Goal: Information Seeking & Learning: Check status

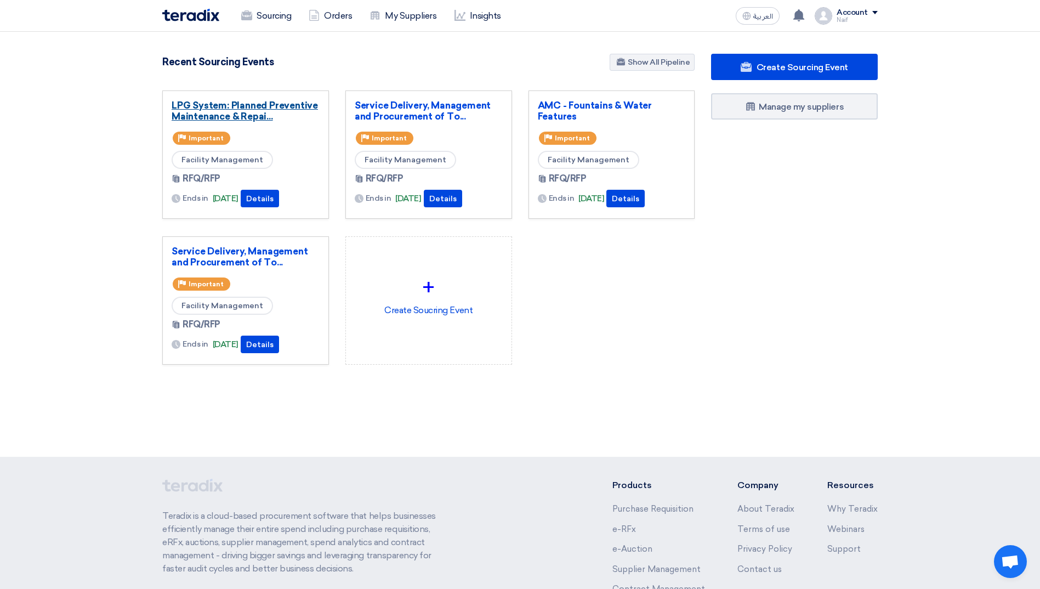
click at [235, 112] on link "LPG System: Planned Preventive Maintenance & Repai..." at bounding box center [246, 111] width 148 height 22
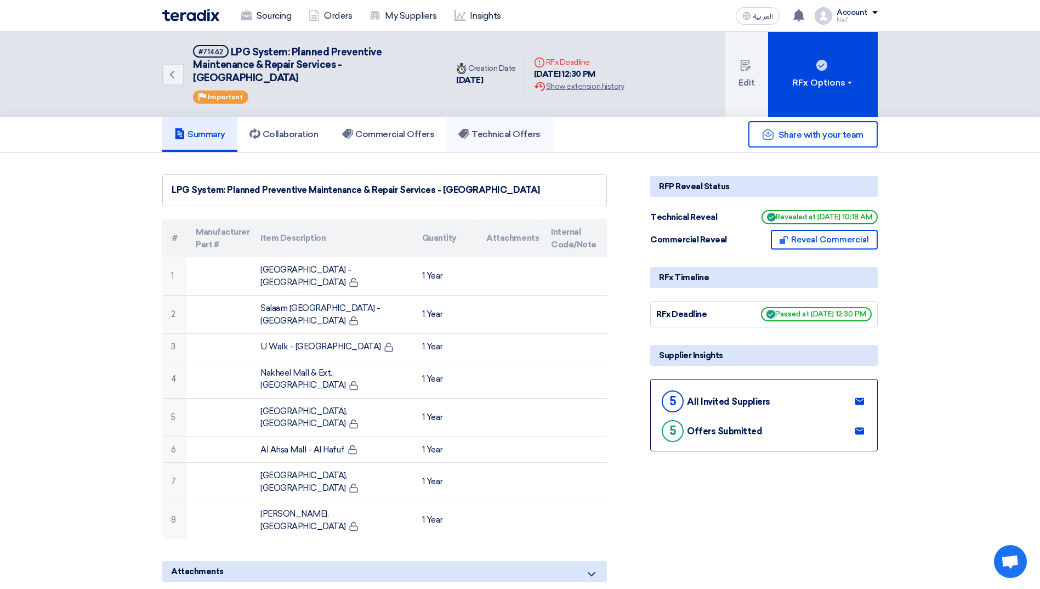
click at [476, 142] on link "Technical Offers" at bounding box center [499, 134] width 106 height 35
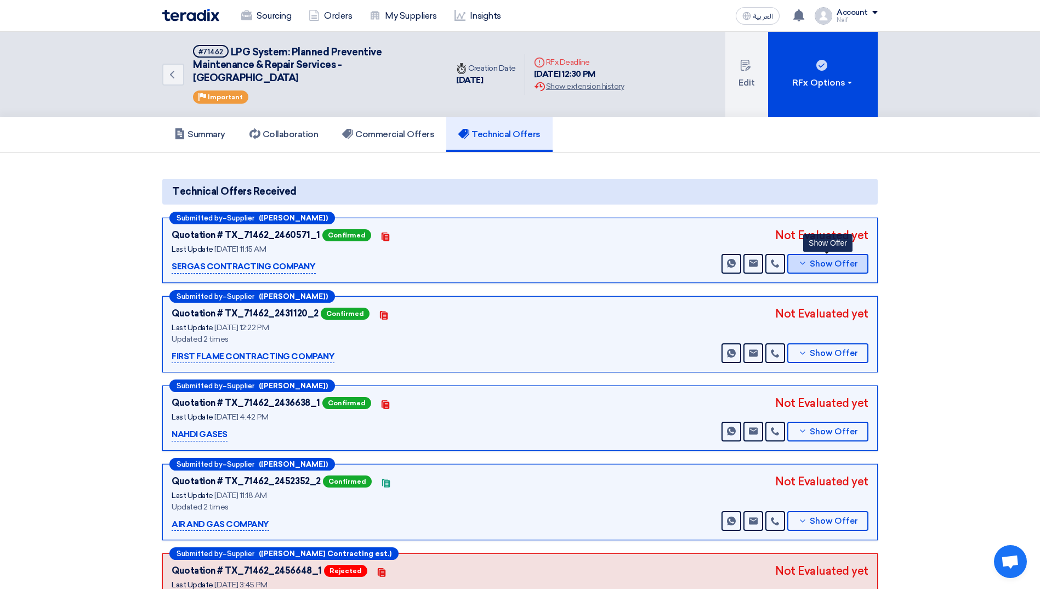
click at [846, 269] on button "Show Offer" at bounding box center [827, 264] width 81 height 20
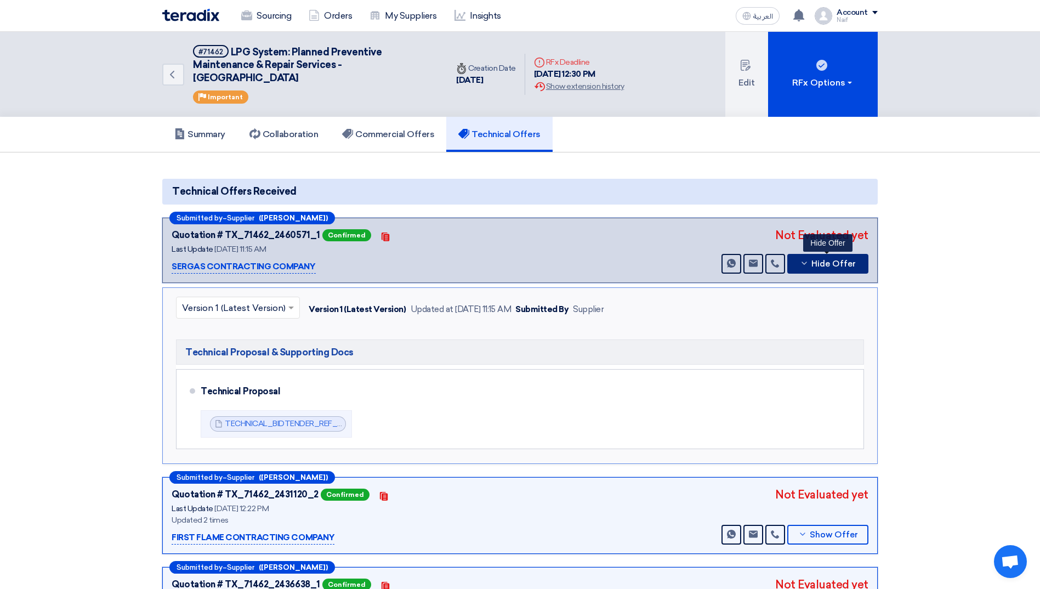
click at [846, 269] on button "Hide Offer" at bounding box center [827, 264] width 81 height 20
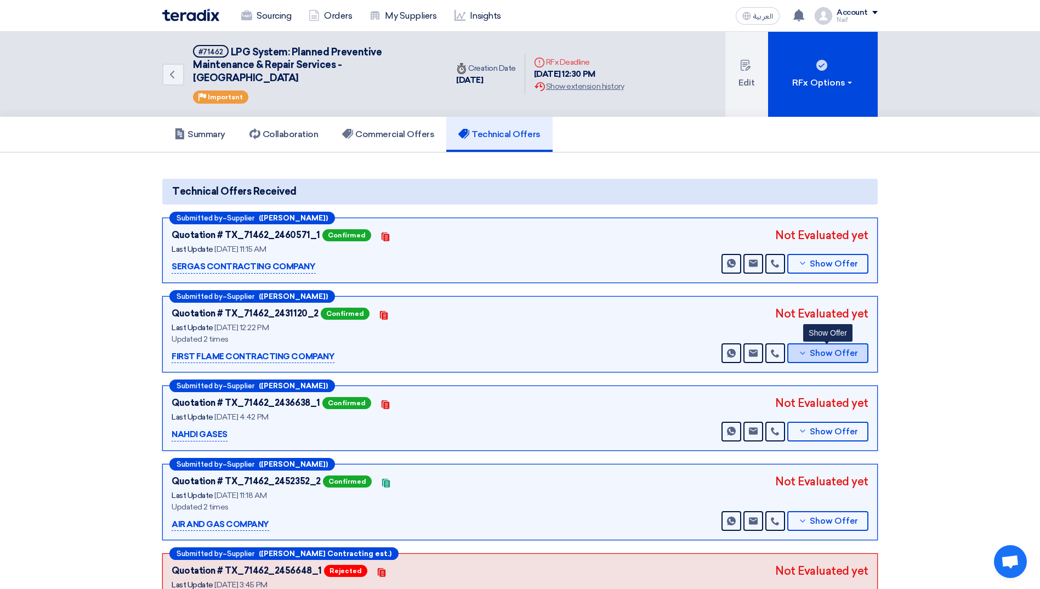
click at [835, 360] on button "Show Offer" at bounding box center [827, 353] width 81 height 20
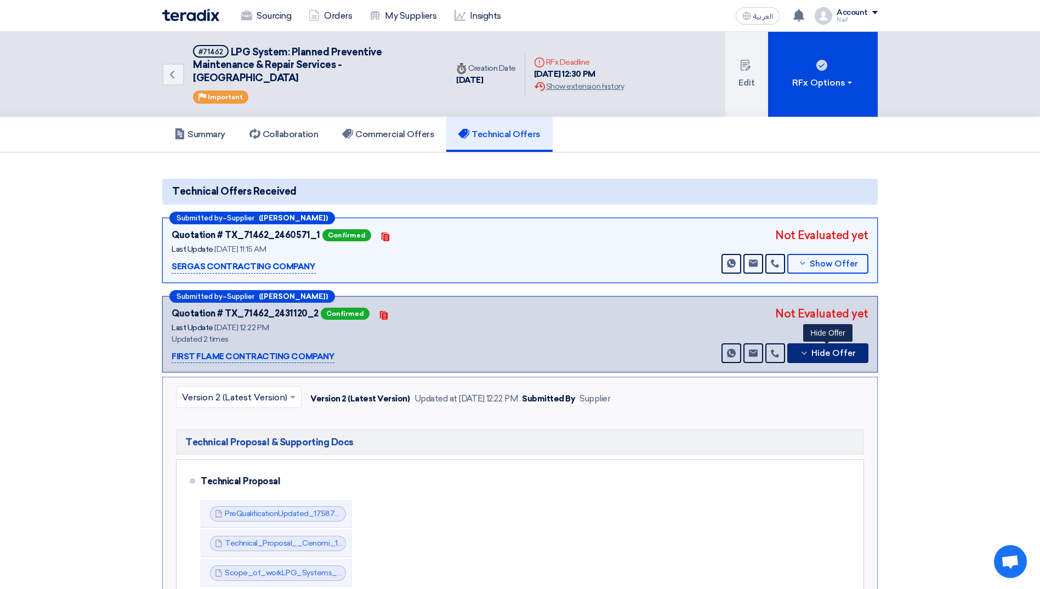
click at [835, 360] on button "Hide Offer" at bounding box center [827, 353] width 81 height 20
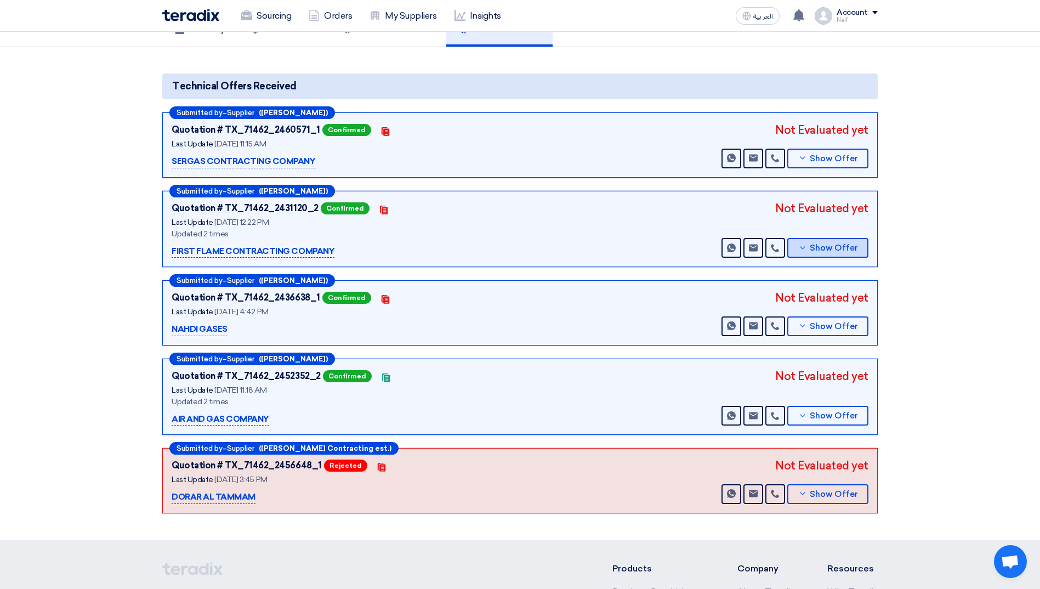
scroll to position [164, 0]
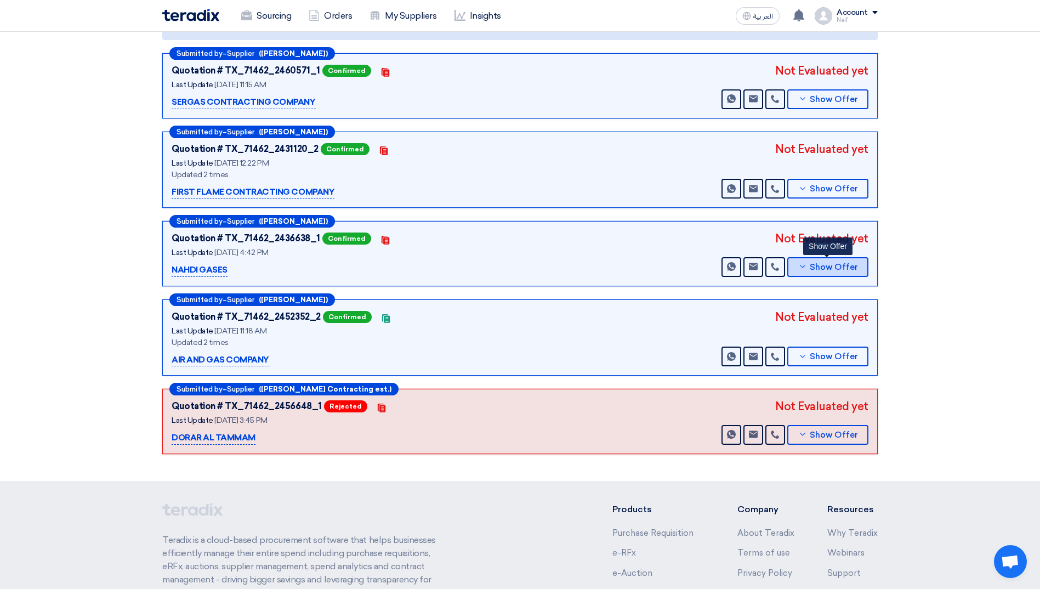
click at [834, 267] on span "Show Offer" at bounding box center [833, 267] width 48 height 8
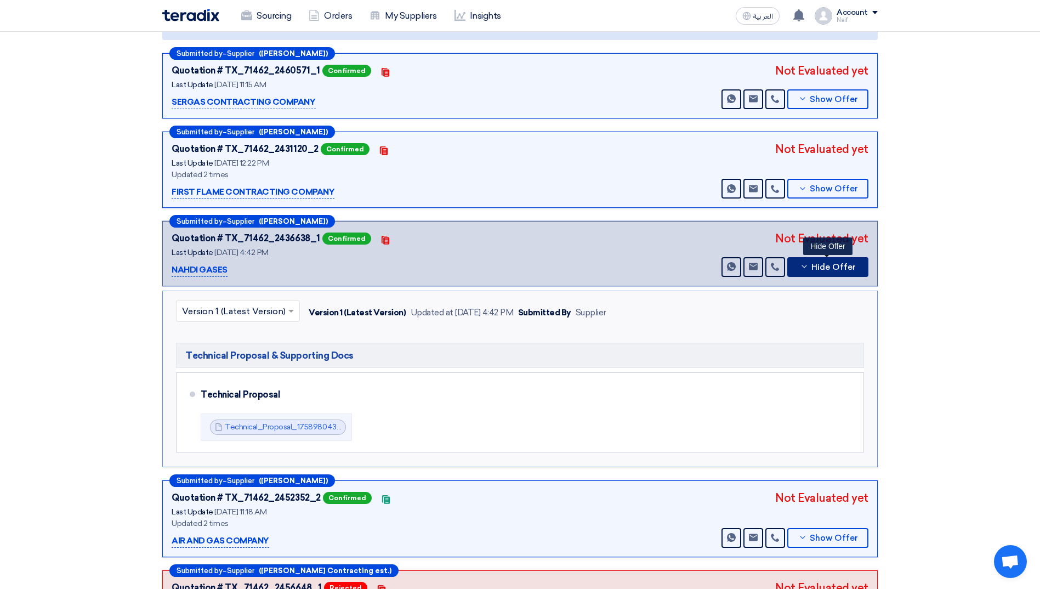
click at [834, 267] on span "Hide Offer" at bounding box center [833, 267] width 44 height 8
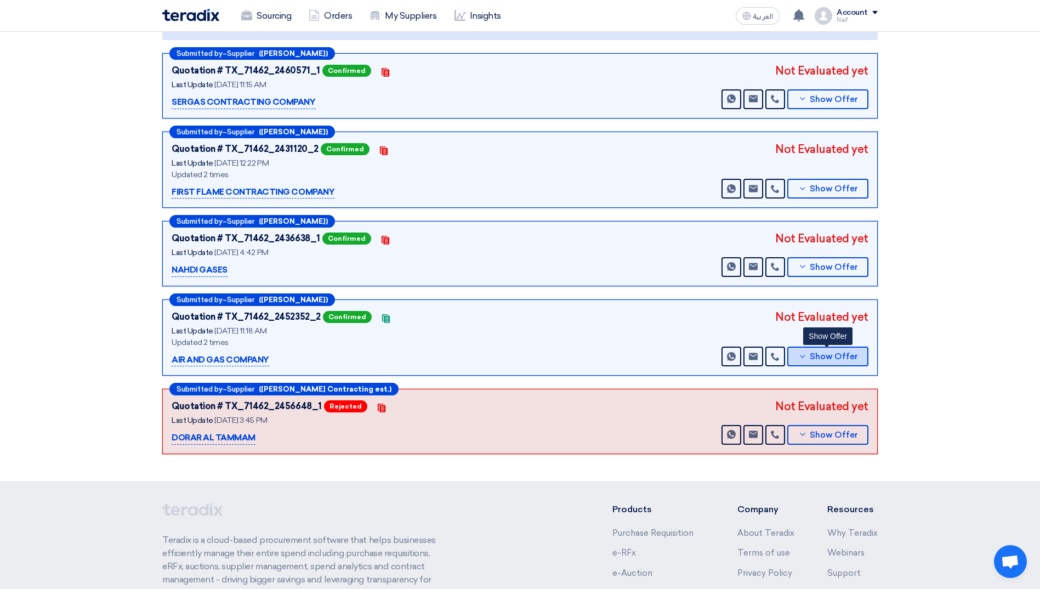
click at [837, 359] on span "Show Offer" at bounding box center [833, 356] width 48 height 8
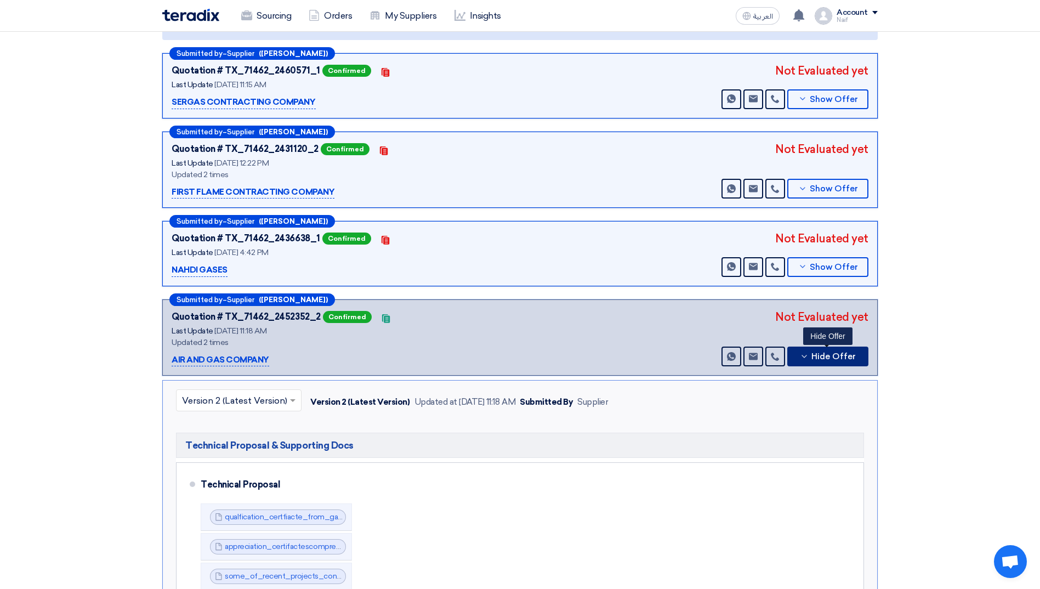
click at [850, 356] on span "Hide Offer" at bounding box center [833, 356] width 44 height 8
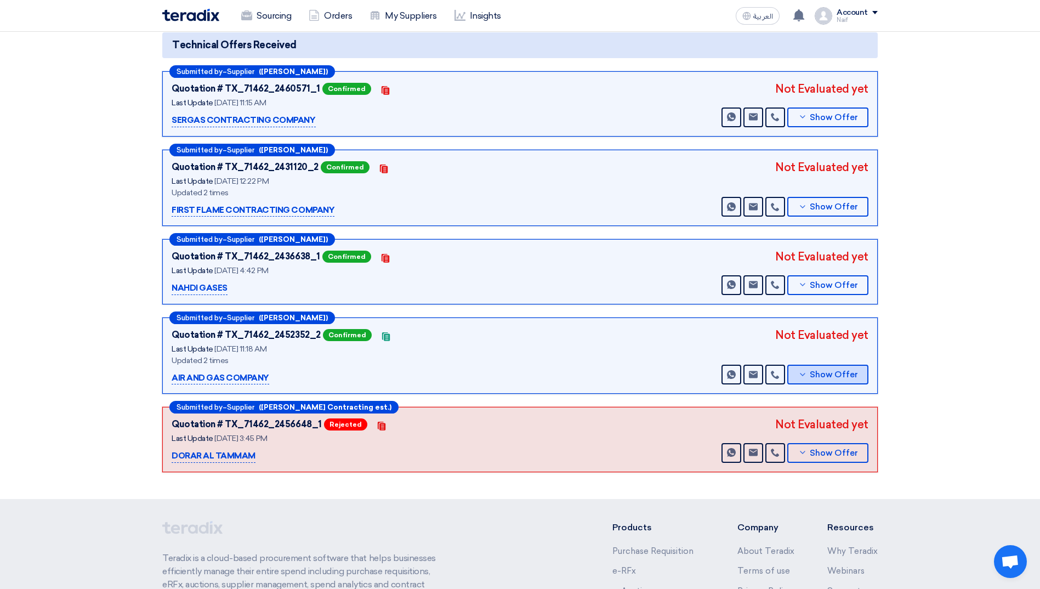
scroll to position [0, 0]
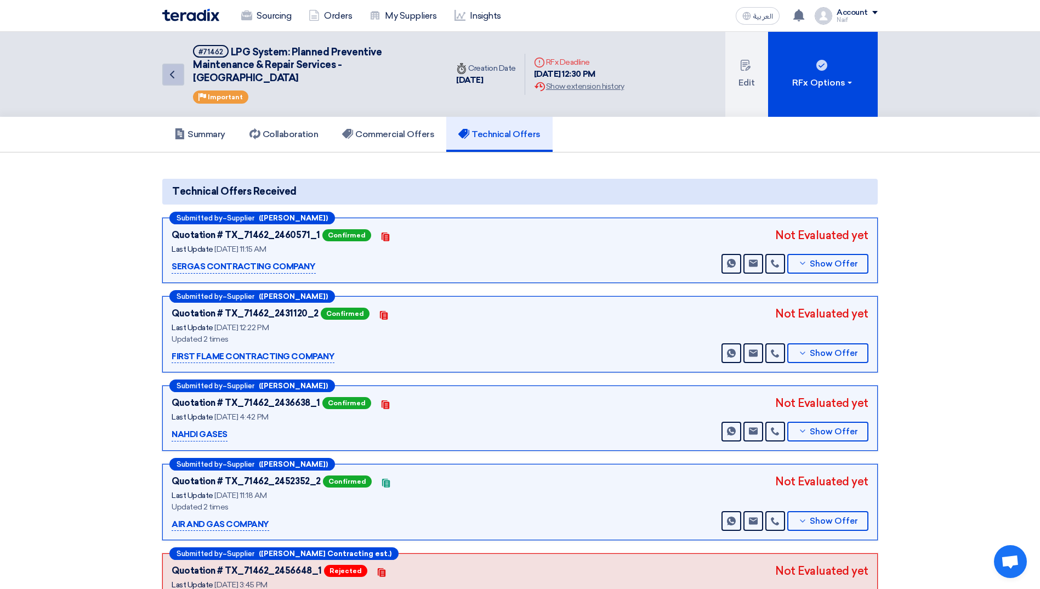
click at [168, 73] on icon "Back" at bounding box center [171, 74] width 13 height 13
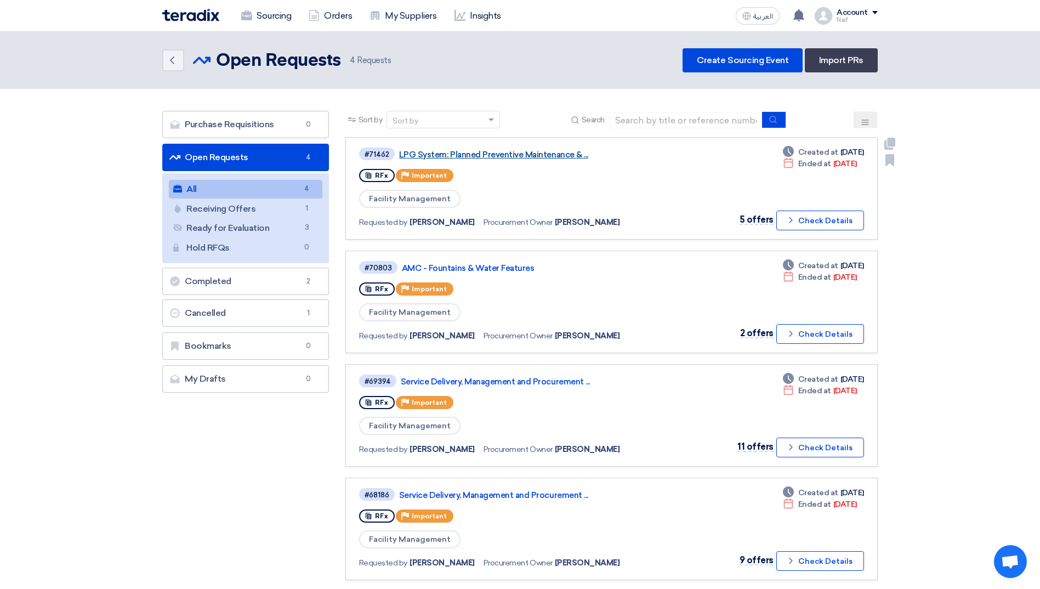
click at [481, 152] on link "LPG System: Planned Preventive Maintenance & ..." at bounding box center [536, 155] width 274 height 10
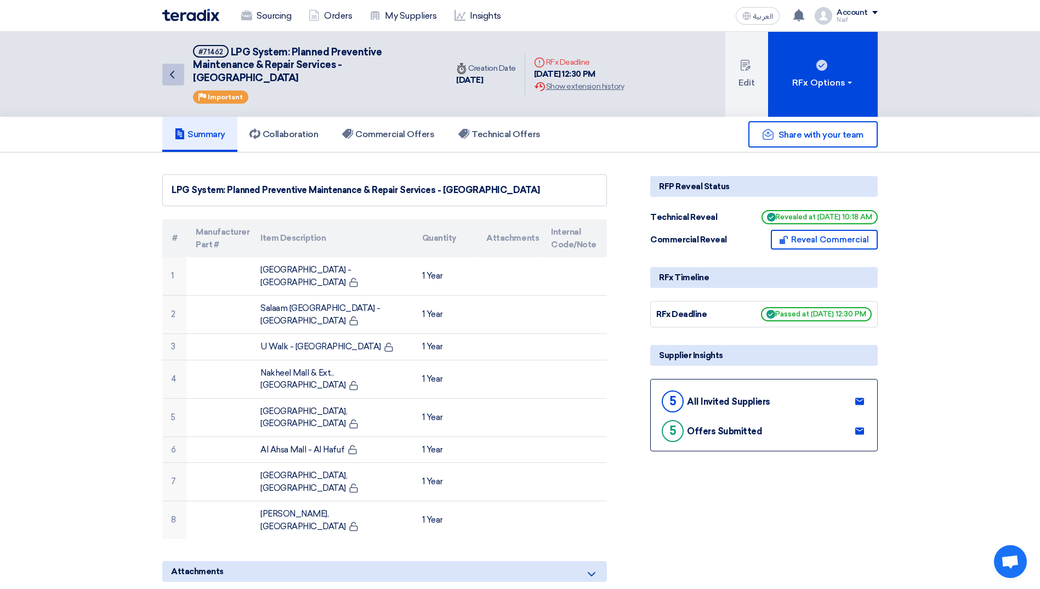
click at [173, 81] on link "Back" at bounding box center [173, 75] width 22 height 22
